Goal: Check status: Check status

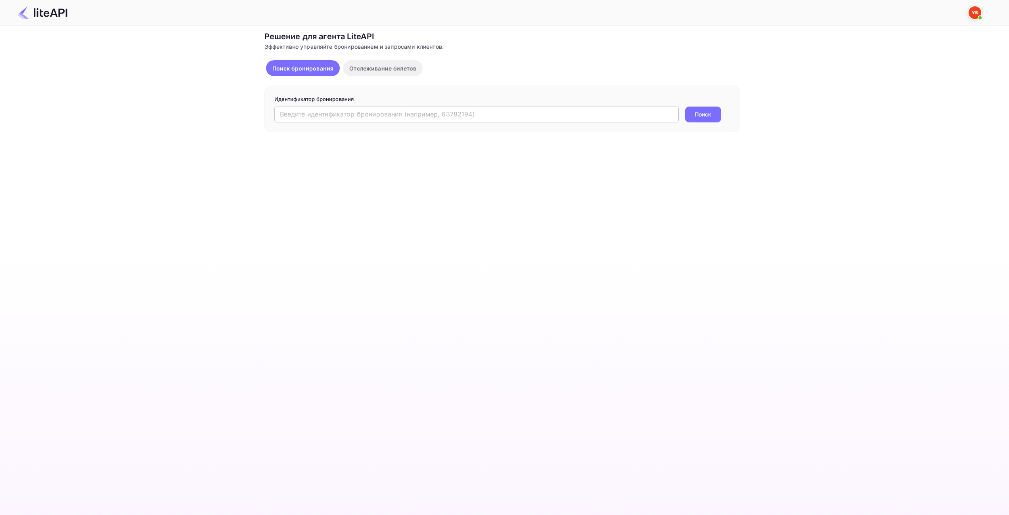
click at [313, 121] on input "text" at bounding box center [476, 115] width 404 height 16
paste input "6919812"
type input "6919812"
click at [679, 115] on div "6919812 ​ Поиск" at bounding box center [502, 115] width 456 height 16
click at [689, 118] on button "Поиск" at bounding box center [703, 115] width 36 height 16
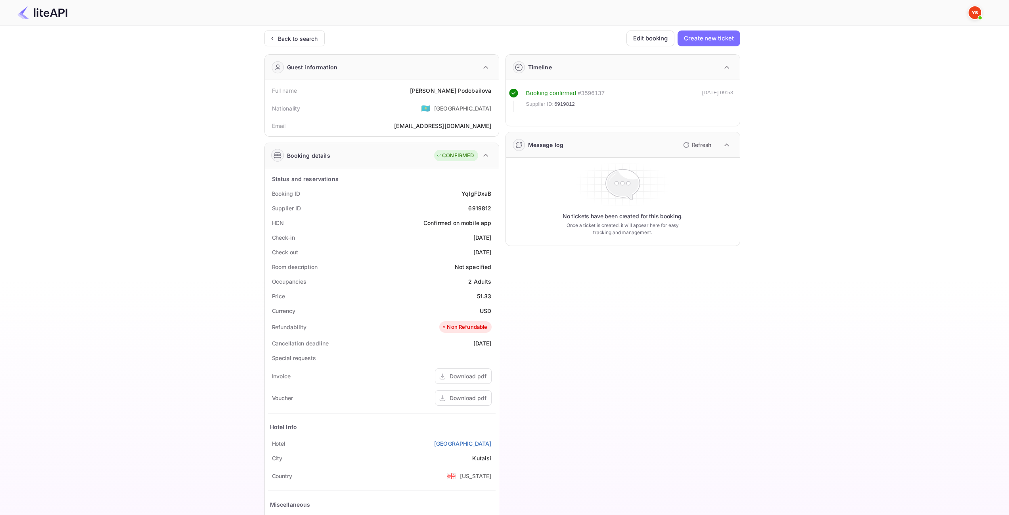
click at [483, 294] on div "51.33" at bounding box center [484, 296] width 15 height 8
copy div "51.33"
click at [481, 308] on ya-tr-span "USD" at bounding box center [485, 311] width 11 height 7
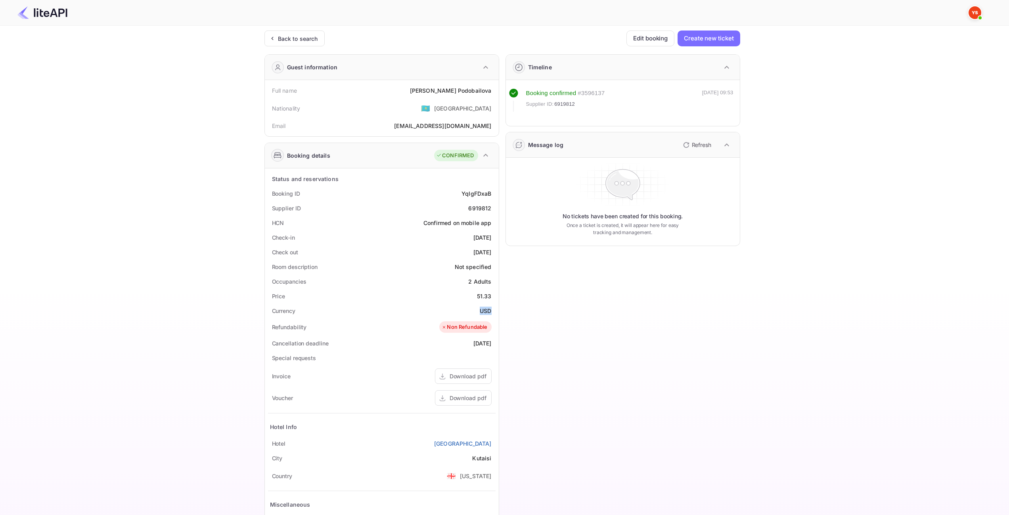
copy ya-tr-span "USD"
